Goal: Navigation & Orientation: Find specific page/section

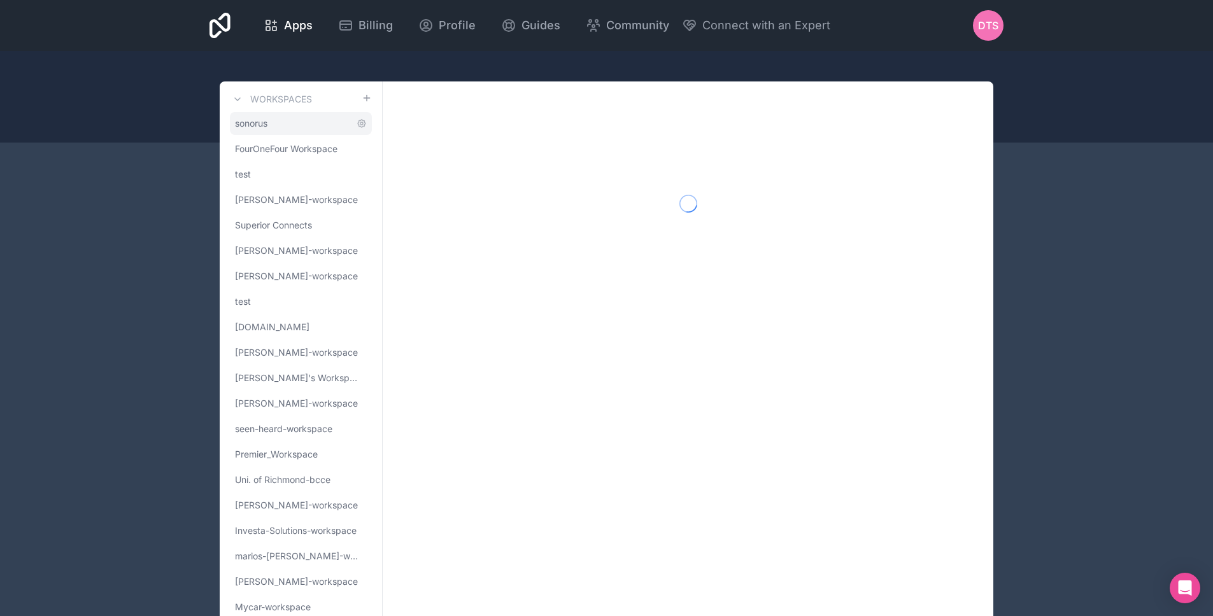
click at [267, 127] on span "sonorus" at bounding box center [251, 123] width 32 height 13
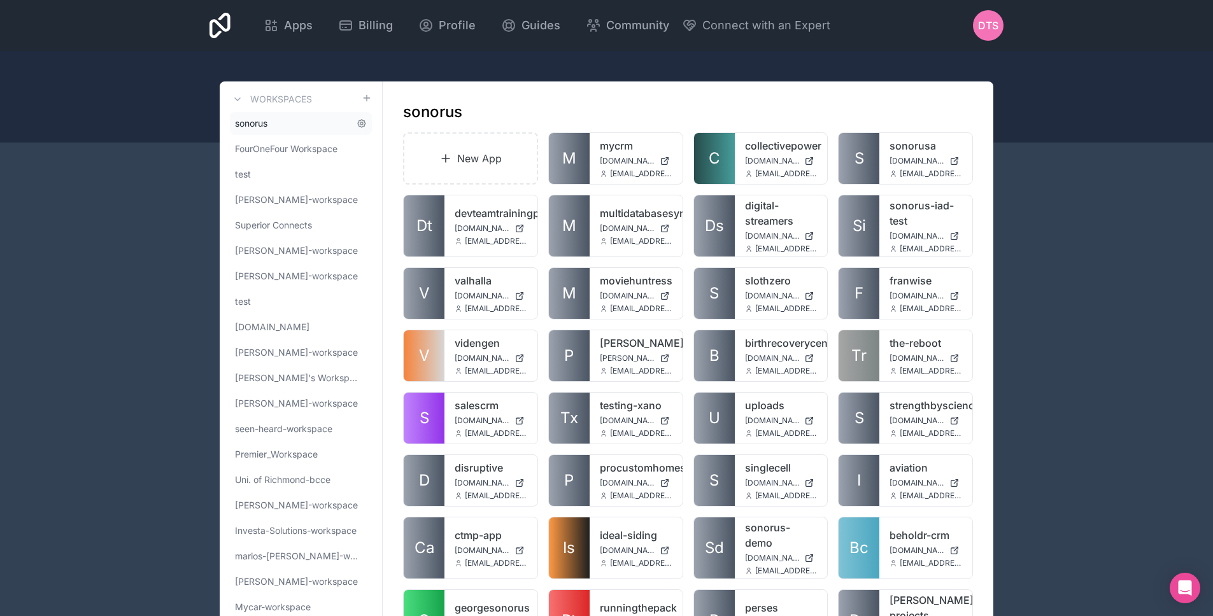
click at [331, 124] on link "sonorus" at bounding box center [301, 123] width 142 height 23
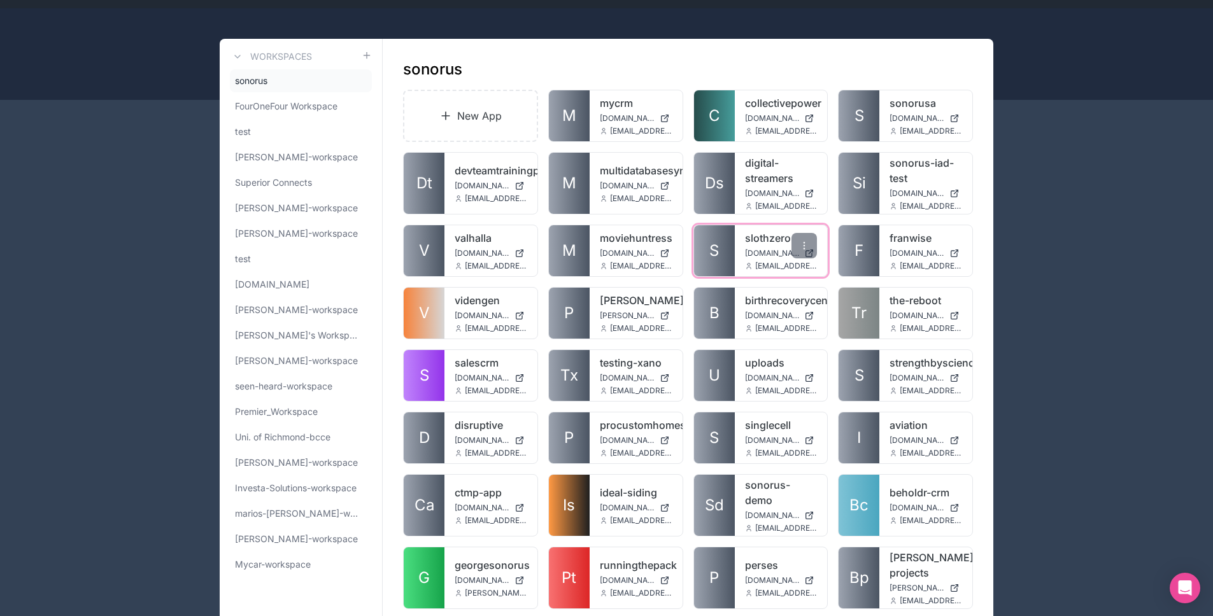
scroll to position [166, 0]
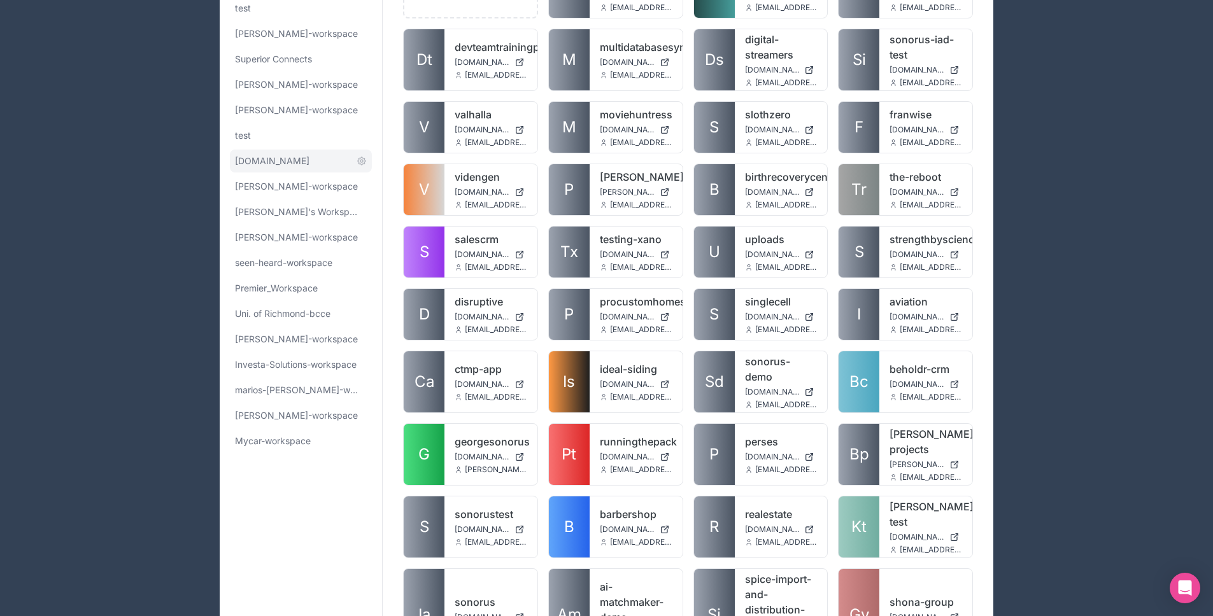
click at [293, 166] on link "[DOMAIN_NAME]" at bounding box center [301, 161] width 142 height 23
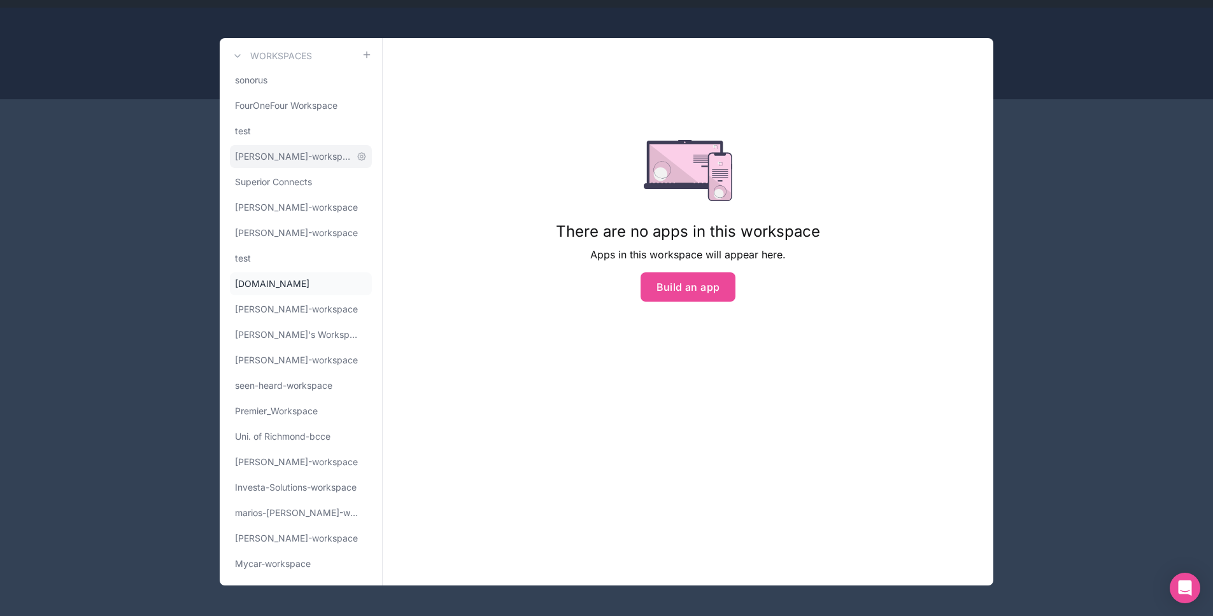
scroll to position [43, 0]
click at [287, 562] on span "Mycar-workspace" at bounding box center [273, 564] width 76 height 13
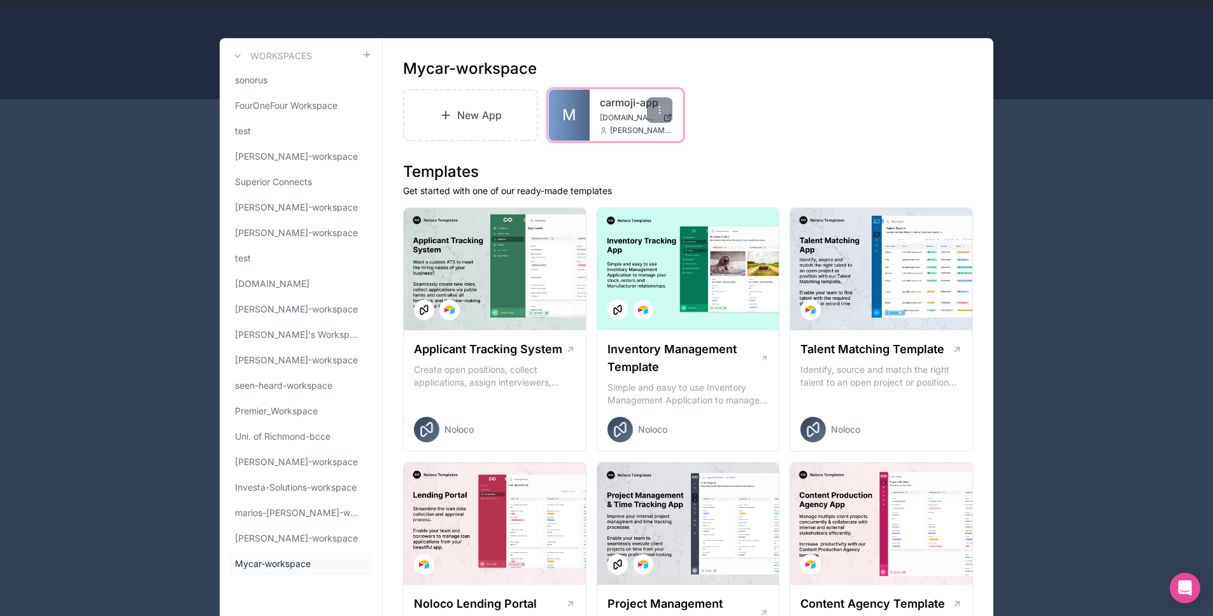
click at [583, 121] on link "M" at bounding box center [569, 115] width 41 height 51
